Goal: Task Accomplishment & Management: Manage account settings

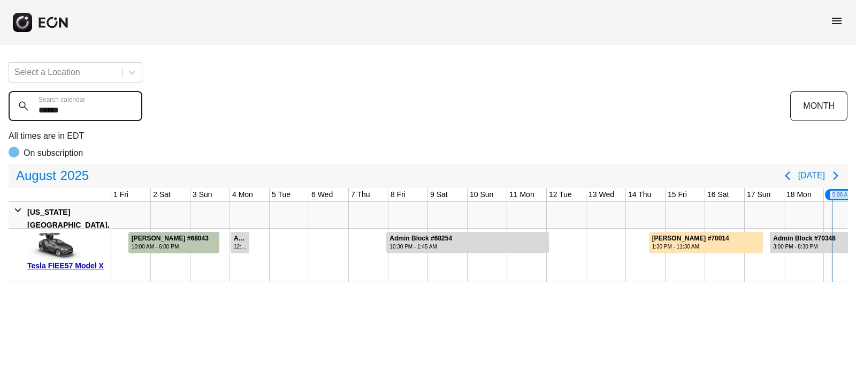
scroll to position [0, 490]
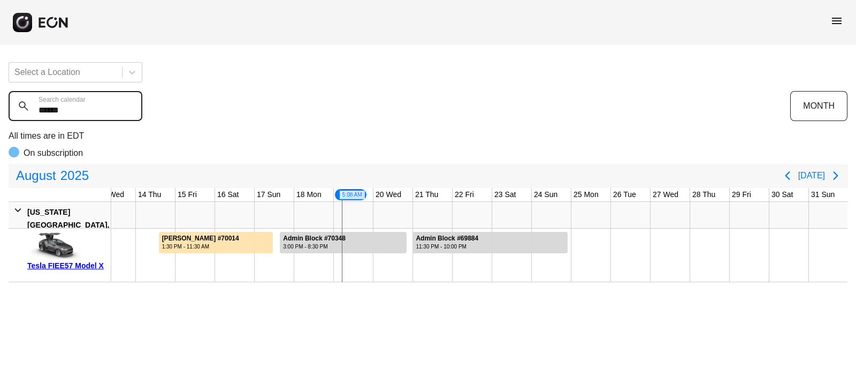
click at [86, 105] on calendar "******" at bounding box center [76, 106] width 134 height 30
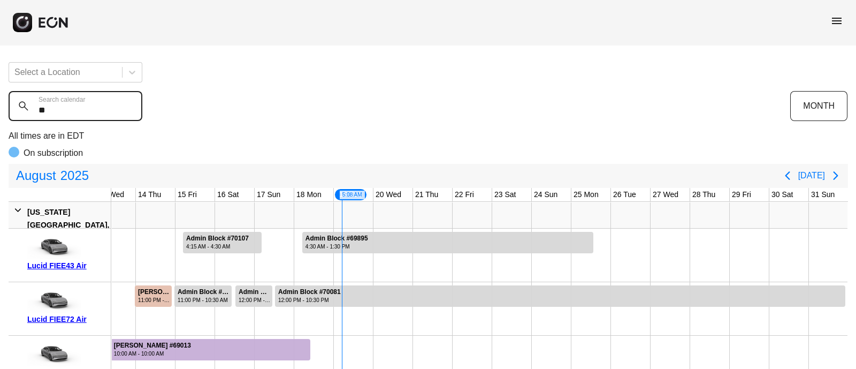
type calendar "*"
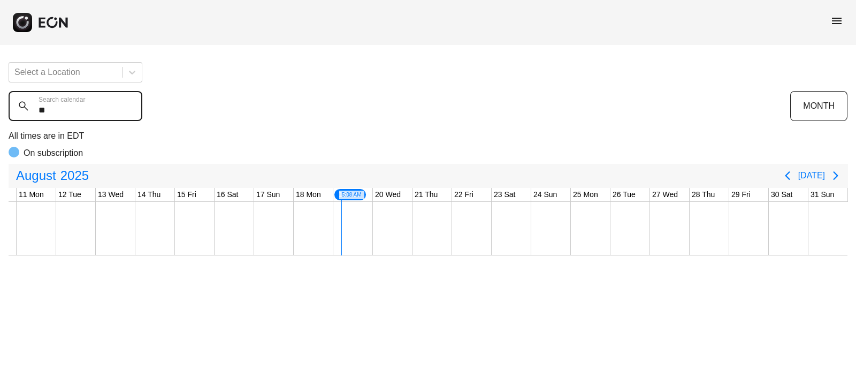
scroll to position [0, 388]
type calendar "*"
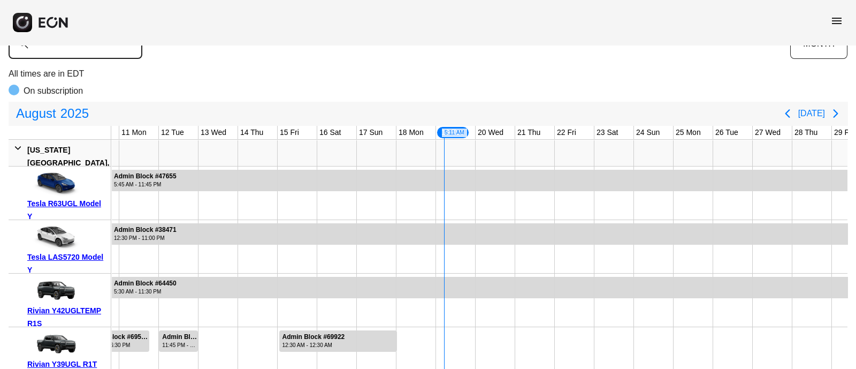
scroll to position [0, 0]
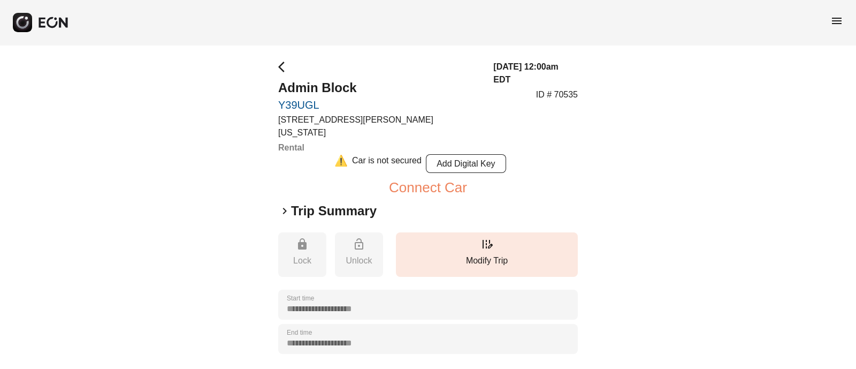
click at [39, 301] on div "**********" at bounding box center [428, 333] width 856 height 577
click at [453, 254] on p "Modify Trip" at bounding box center [486, 260] width 171 height 13
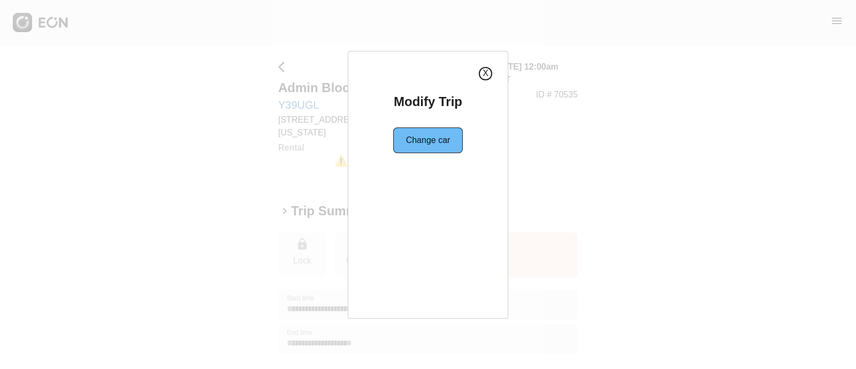
click at [486, 77] on button "X" at bounding box center [485, 73] width 13 height 13
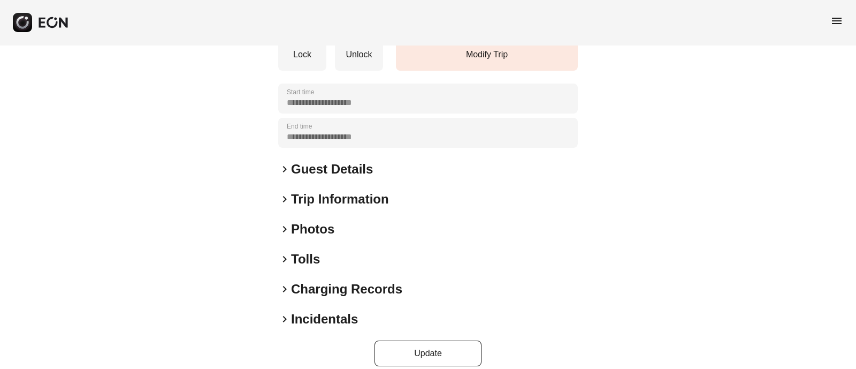
scroll to position [115, 0]
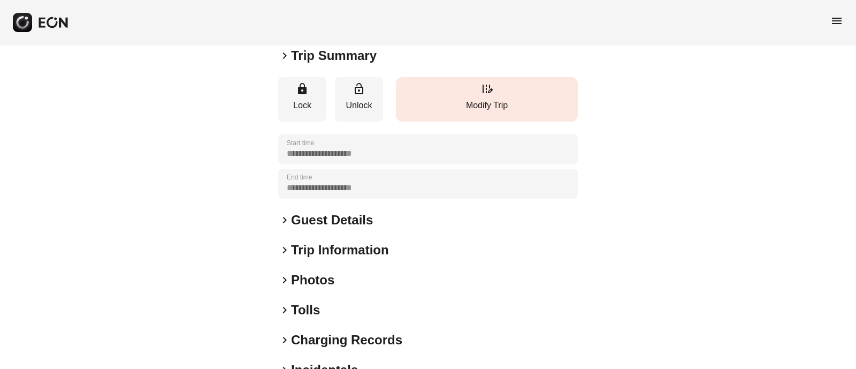
click at [486, 99] on p "Modify Trip" at bounding box center [486, 105] width 171 height 13
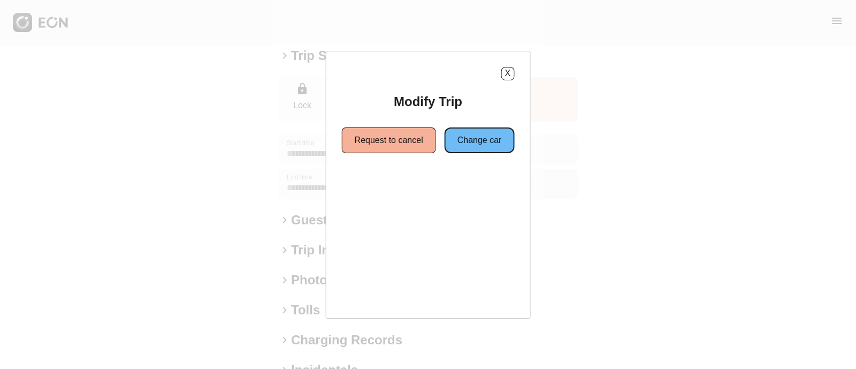
click at [467, 137] on button "Change car" at bounding box center [480, 140] width 70 height 26
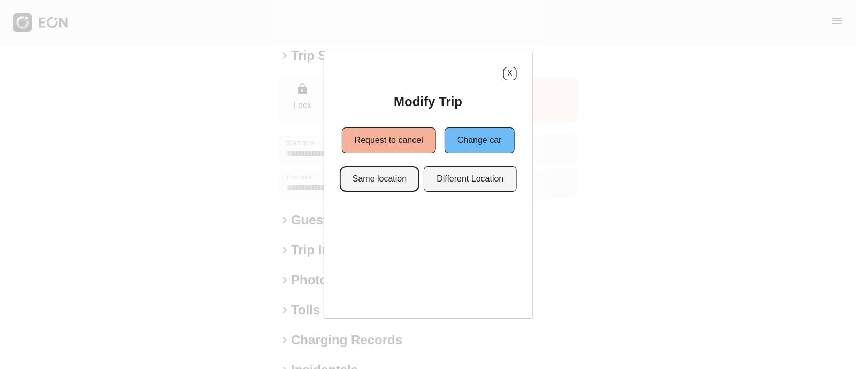
click at [376, 189] on button "Same location" at bounding box center [380, 179] width 80 height 26
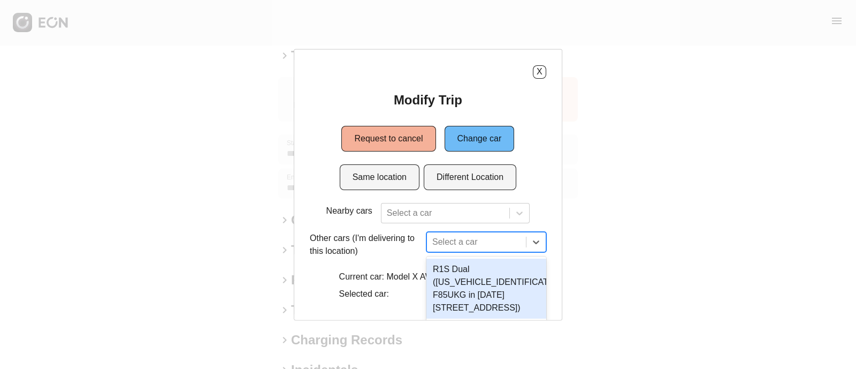
scroll to position [96, 0]
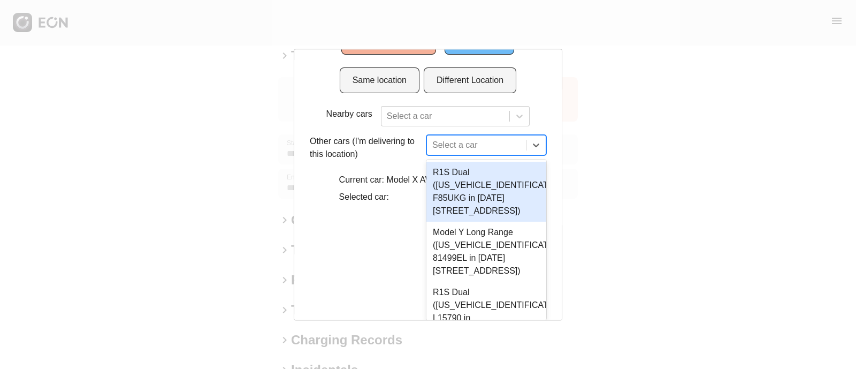
click at [476, 155] on div "9 results available. Use Up and Down to choose options, press Enter to select t…" at bounding box center [487, 145] width 120 height 20
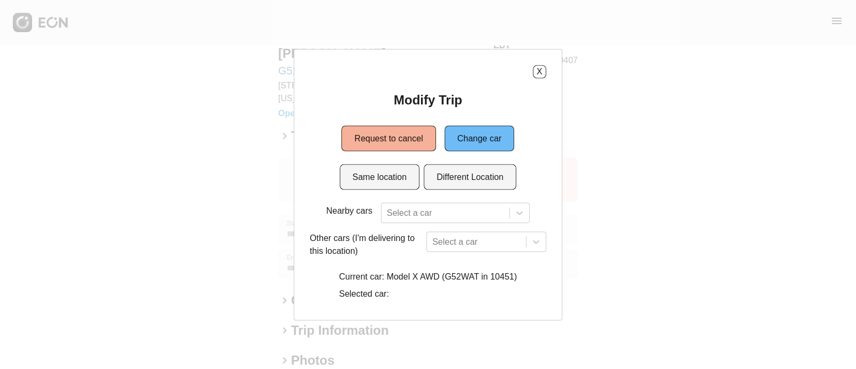
scroll to position [0, 0]
click at [530, 79] on div "X Modify Trip Request to cancel Change car Same location Different Location Nea…" at bounding box center [428, 184] width 237 height 239
click at [545, 65] on div "X" at bounding box center [428, 71] width 237 height 13
click at [542, 68] on button "X" at bounding box center [539, 71] width 13 height 13
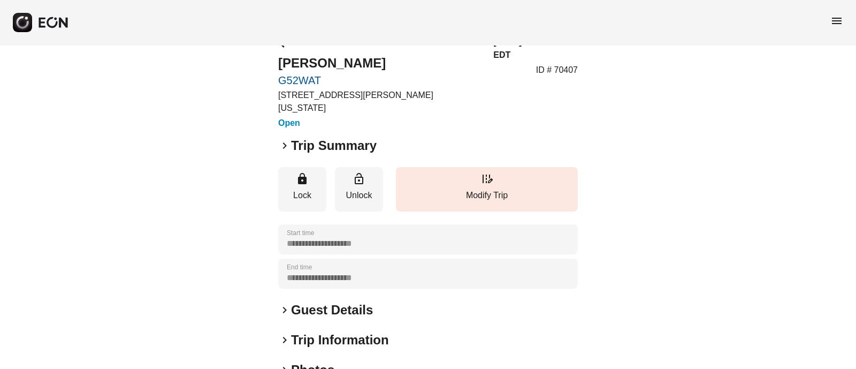
click at [394, 95] on p "45-50 Davis St, New York City, NY" at bounding box center [379, 102] width 202 height 26
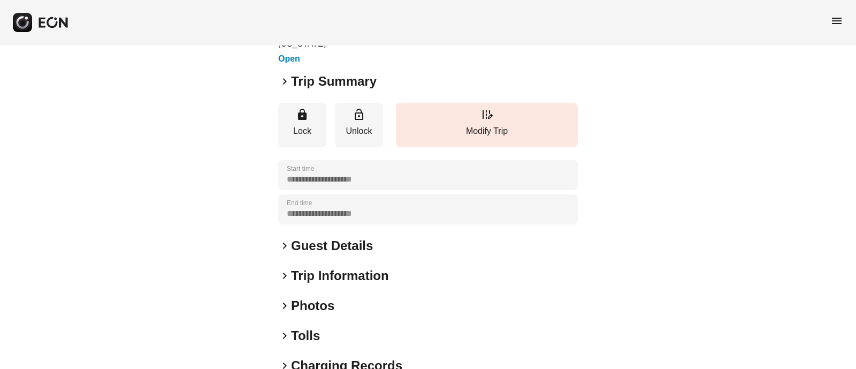
scroll to position [165, 0]
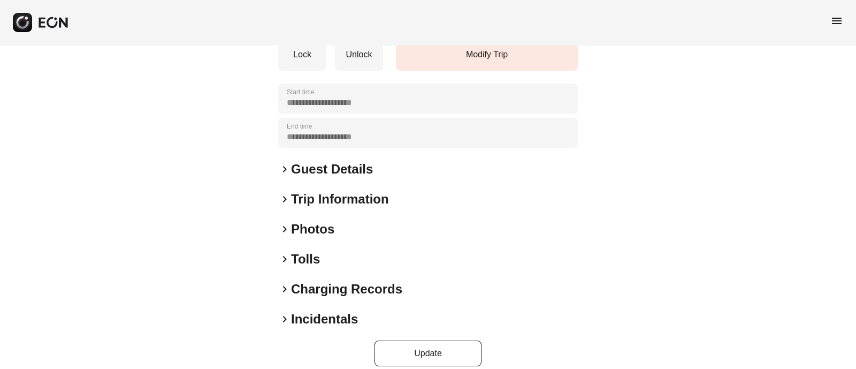
click at [284, 163] on span "keyboard_arrow_right" at bounding box center [284, 169] width 13 height 13
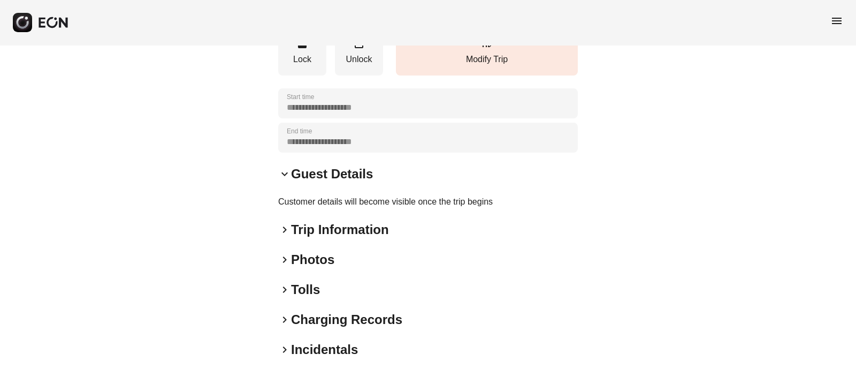
scroll to position [0, 0]
